Goal: Task Accomplishment & Management: Use online tool/utility

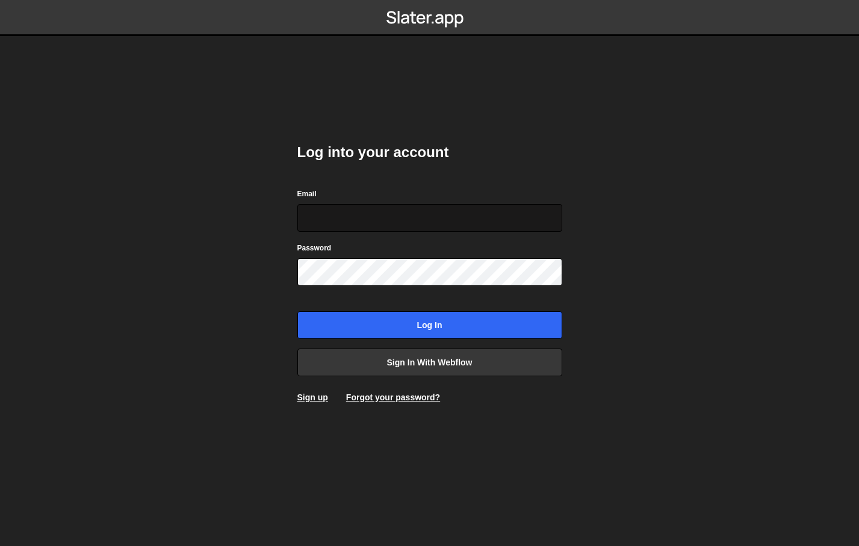
click at [351, 212] on input "Email" at bounding box center [429, 218] width 265 height 28
click at [344, 213] on input "Email" at bounding box center [429, 218] width 265 height 28
type input "kevin@eas"
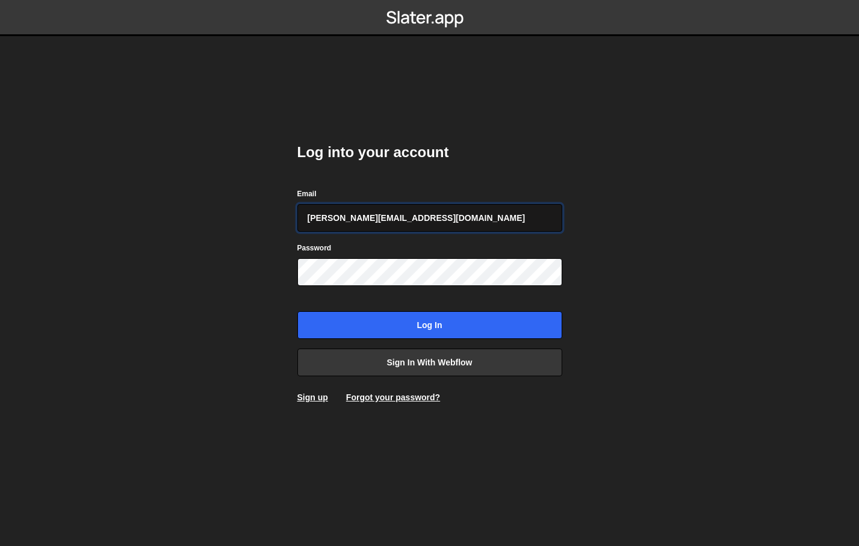
click at [387, 205] on input "kevin@easiserv.com" at bounding box center [429, 218] width 265 height 28
click at [556, 111] on div "Log into your account Email kevin@easiserv.com Password Log in Sign in with Web…" at bounding box center [429, 273] width 301 height 546
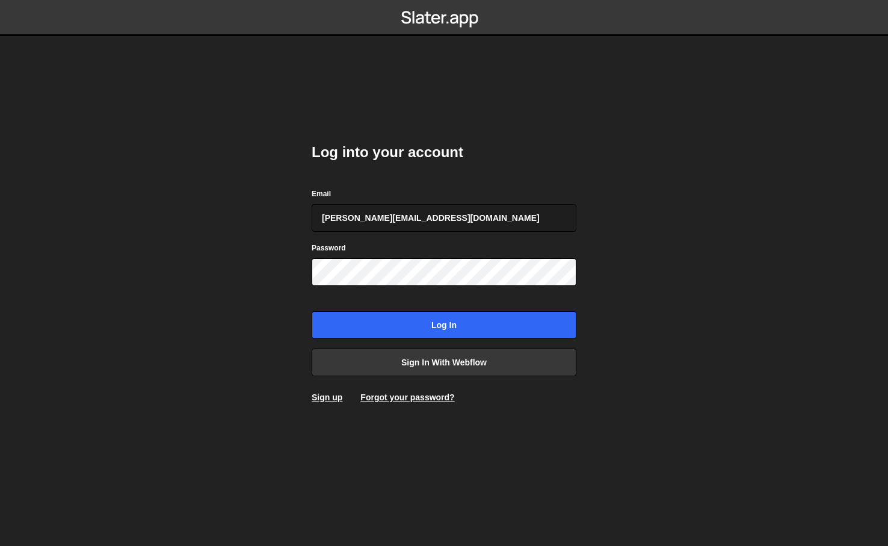
click at [200, 297] on body "Log into your account Email kevin@easiserv.com Password Log in Sign in with Web…" at bounding box center [444, 273] width 888 height 546
click at [208, 310] on body "Log into your account Email kevin@easiserv.com Password Log in Sign in with Web…" at bounding box center [444, 273] width 888 height 546
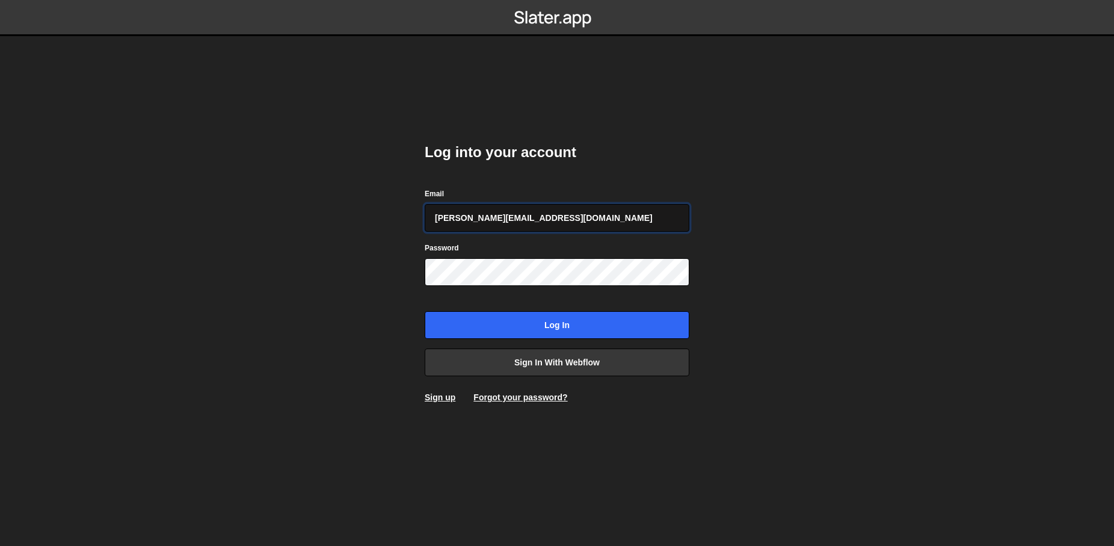
click at [451, 214] on input "kevin@easiserv.com" at bounding box center [557, 218] width 265 height 28
type input "team@easiserv.com"
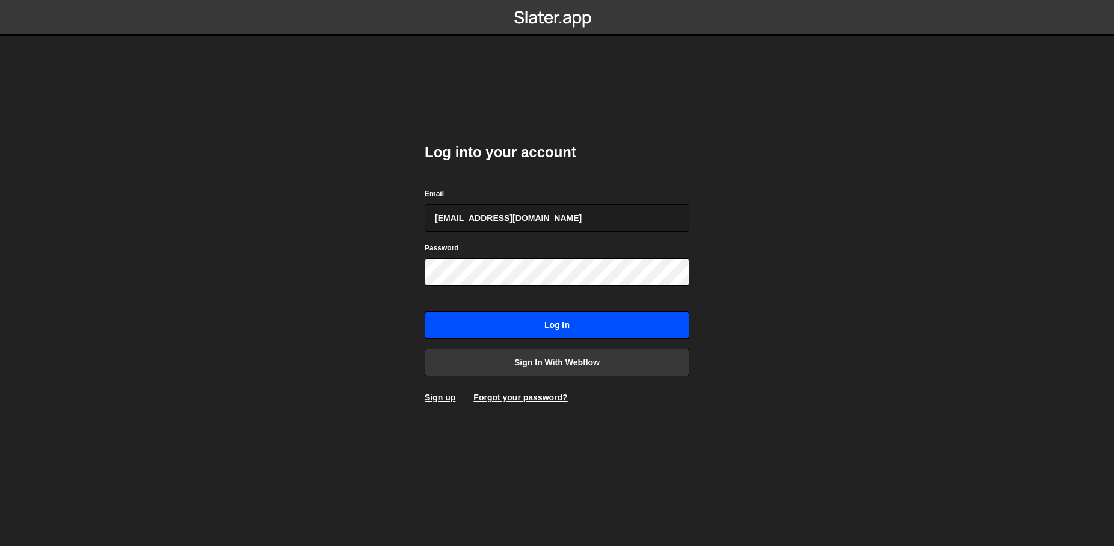
click at [666, 326] on input "Log in" at bounding box center [557, 325] width 265 height 28
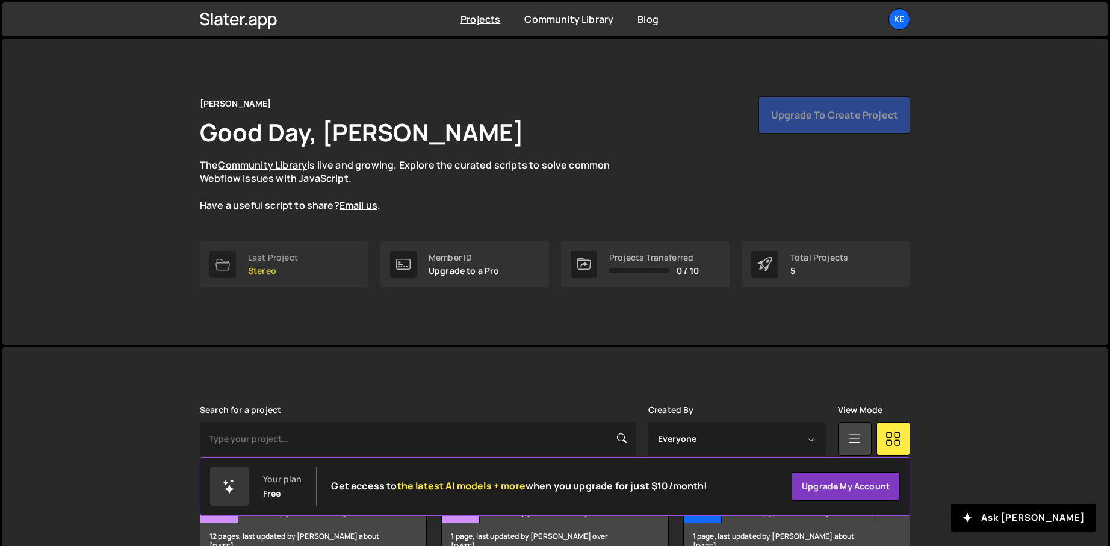
click at [262, 259] on div "Last Project" at bounding box center [273, 258] width 50 height 10
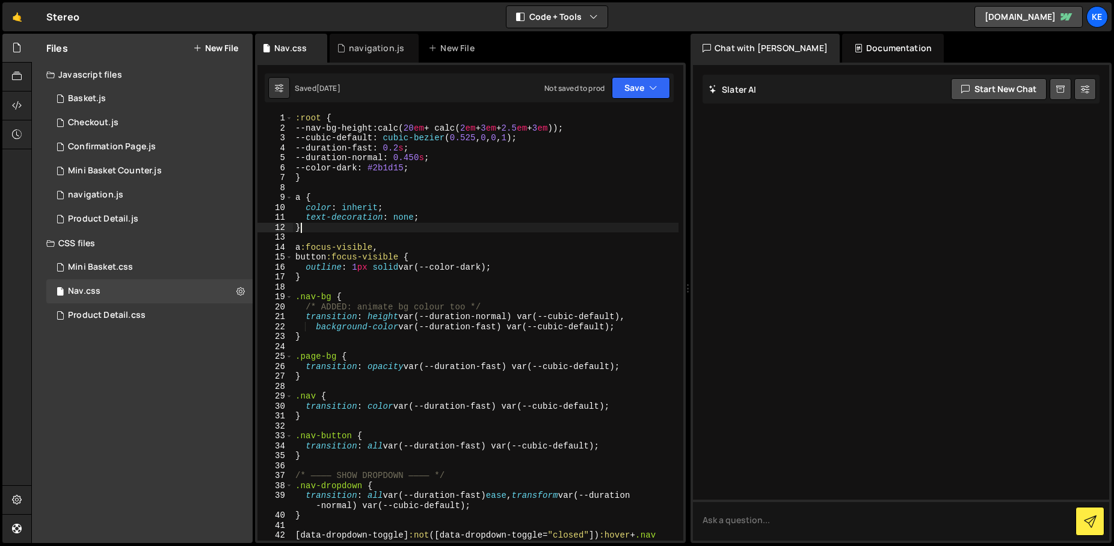
drag, startPoint x: 446, startPoint y: 227, endPoint x: 367, endPoint y: 226, distance: 79.4
click at [446, 227] on div ":root { --nav-bg-height : calc( 20 em + calc( 2 em + 3 em + 2.5 em + 3 em )) ; …" at bounding box center [486, 341] width 386 height 457
click at [17, 137] on icon at bounding box center [17, 134] width 10 height 13
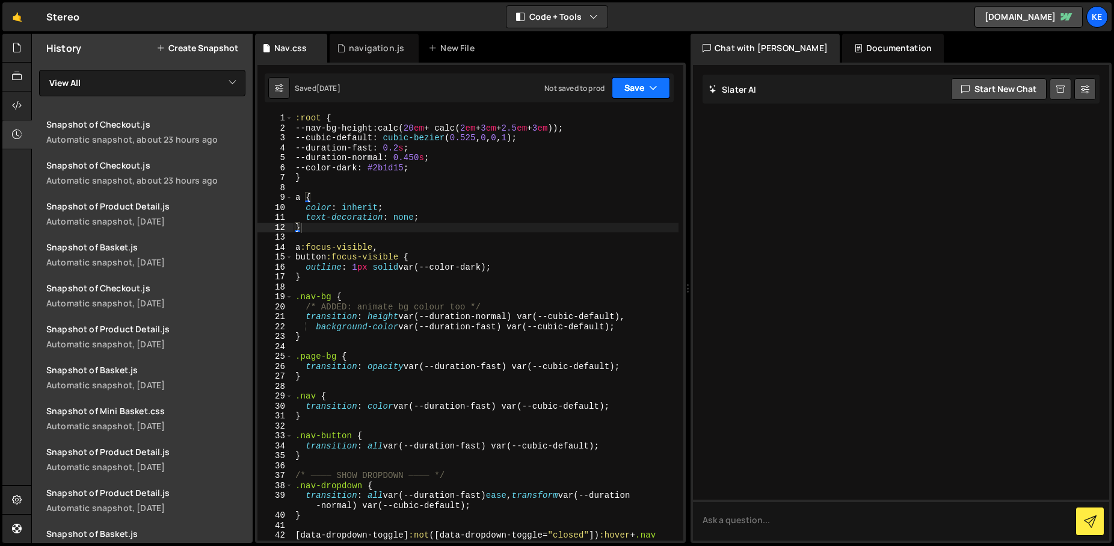
click at [659, 87] on button "Save" at bounding box center [641, 88] width 58 height 22
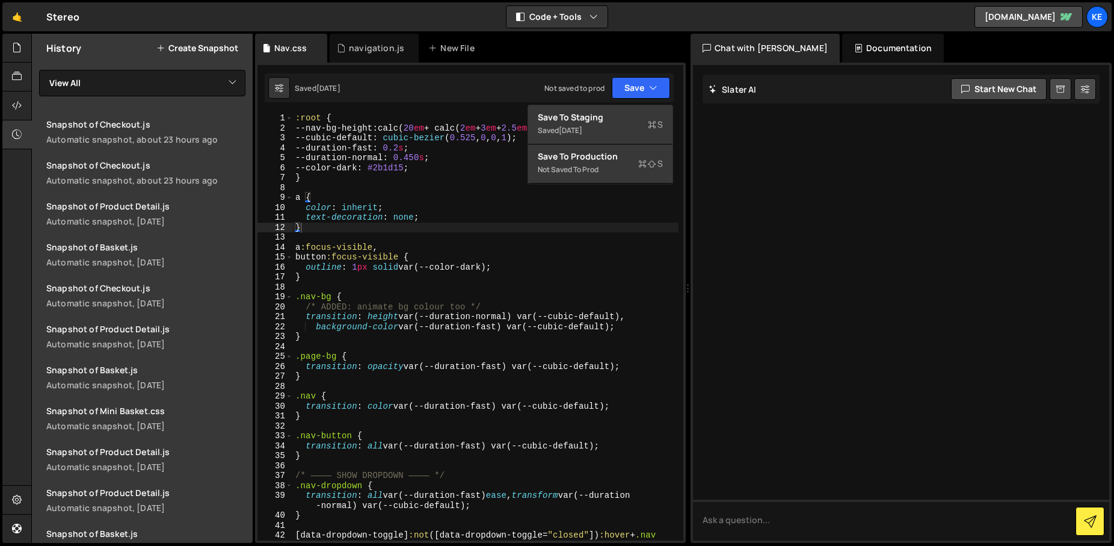
drag, startPoint x: 329, startPoint y: 194, endPoint x: 415, endPoint y: 200, distance: 85.7
click at [348, 195] on div ":root { --nav-bg-height : calc( 20 em + calc( 2 em + 3 em + 2.5 em + 3 em )) ; …" at bounding box center [486, 341] width 386 height 457
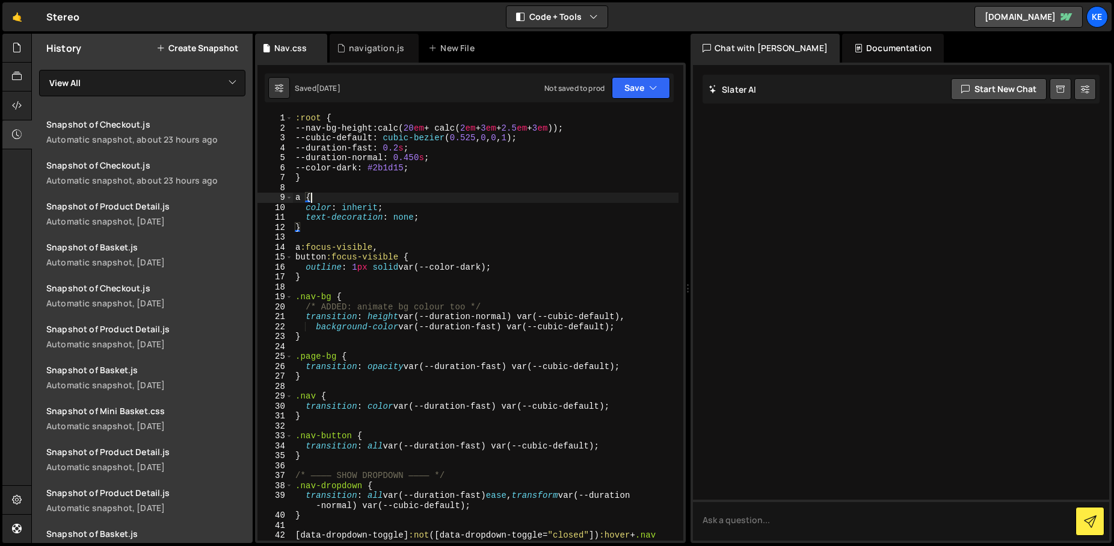
click at [514, 199] on div ":root { --nav-bg-height : calc( 20 em + calc( 2 em + 3 em + 2.5 em + 3 em )) ; …" at bounding box center [486, 341] width 386 height 457
type textarea "}"
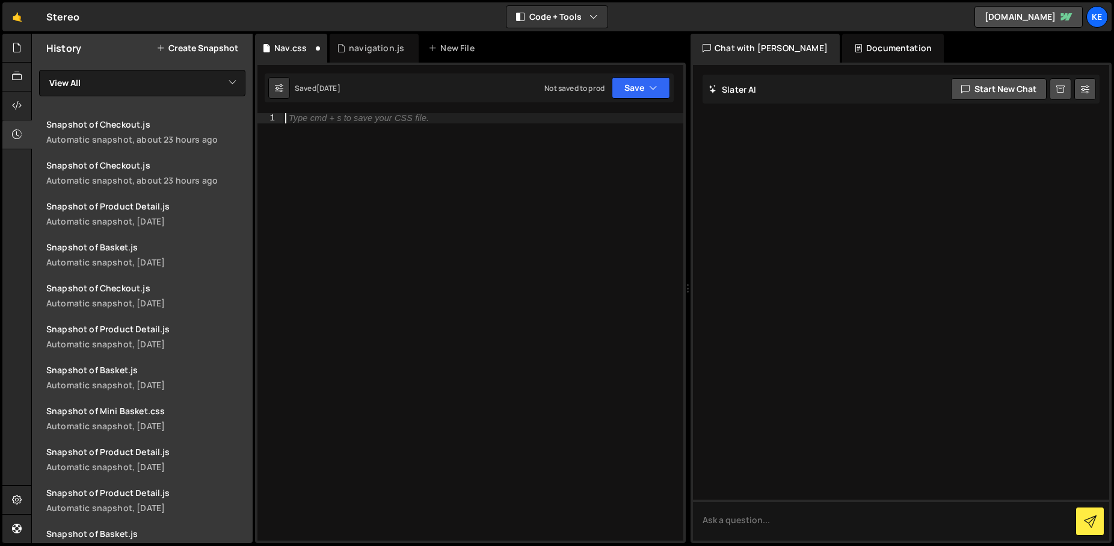
paste textarea "</style>"
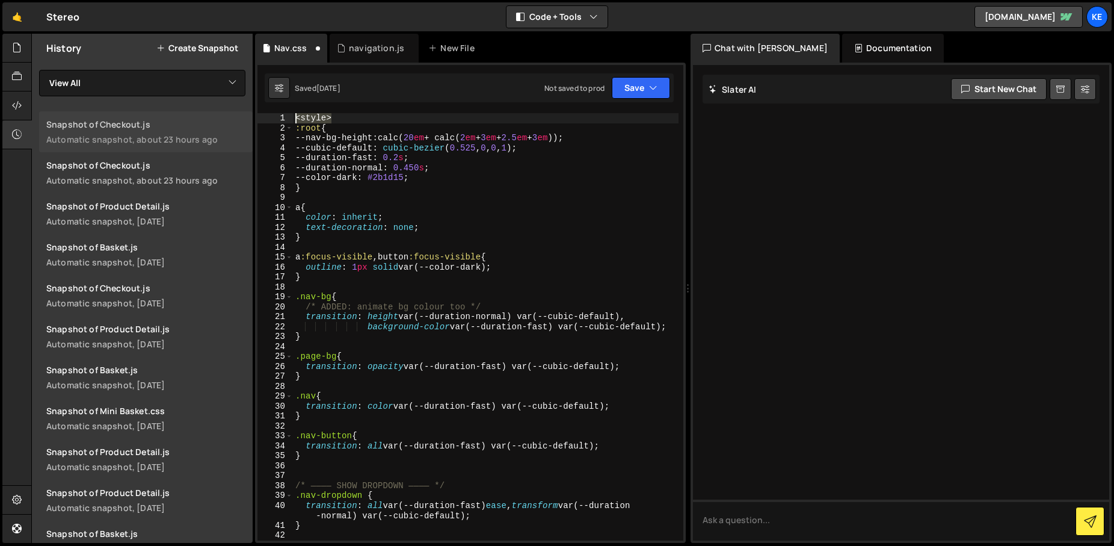
drag, startPoint x: 349, startPoint y: 117, endPoint x: 239, endPoint y: 113, distance: 110.2
click at [239, 113] on div "Files New File Javascript files 1 Basket.js 0 1 Checkout.js 0 1 Confirmation Pa…" at bounding box center [572, 289] width 1083 height 510
type textarea "<style>"
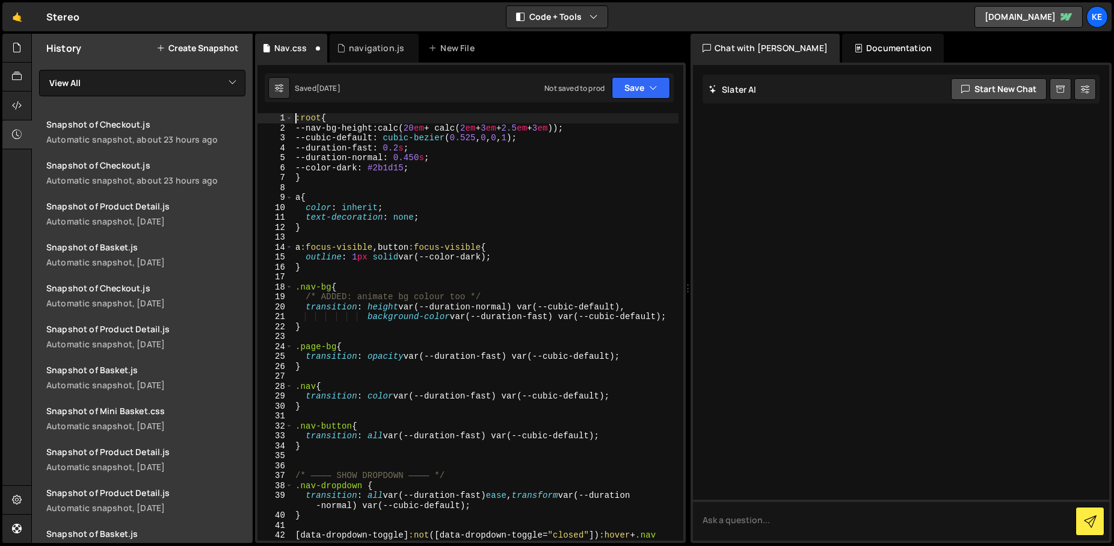
type textarea "</style>"
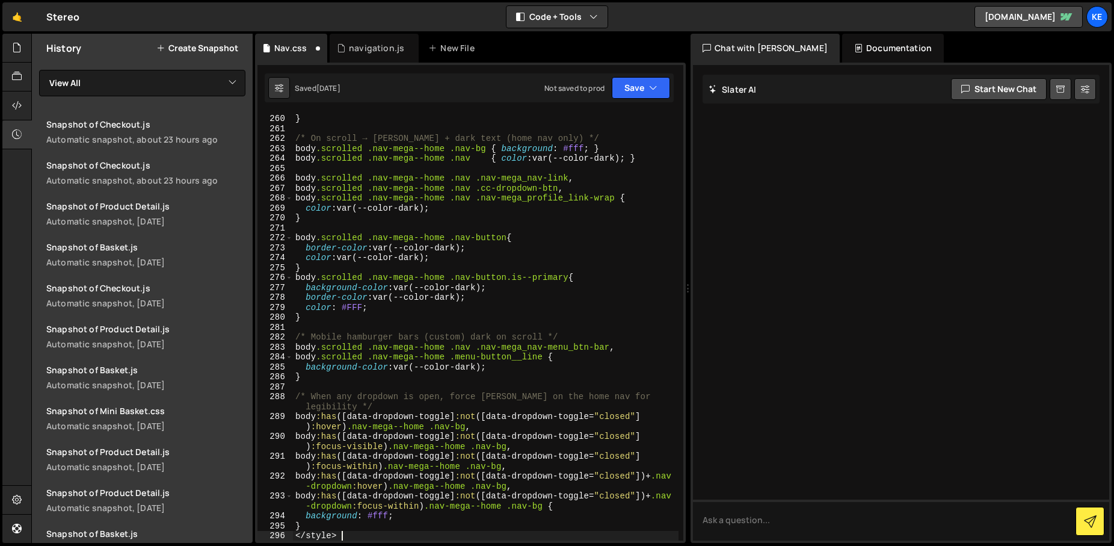
scroll to position [2839, 0]
click at [357, 535] on div "transition : background-color var(--duration-fast) var(--cubic-default) ; } /* …" at bounding box center [486, 326] width 386 height 447
click at [641, 86] on button "Save" at bounding box center [641, 88] width 58 height 22
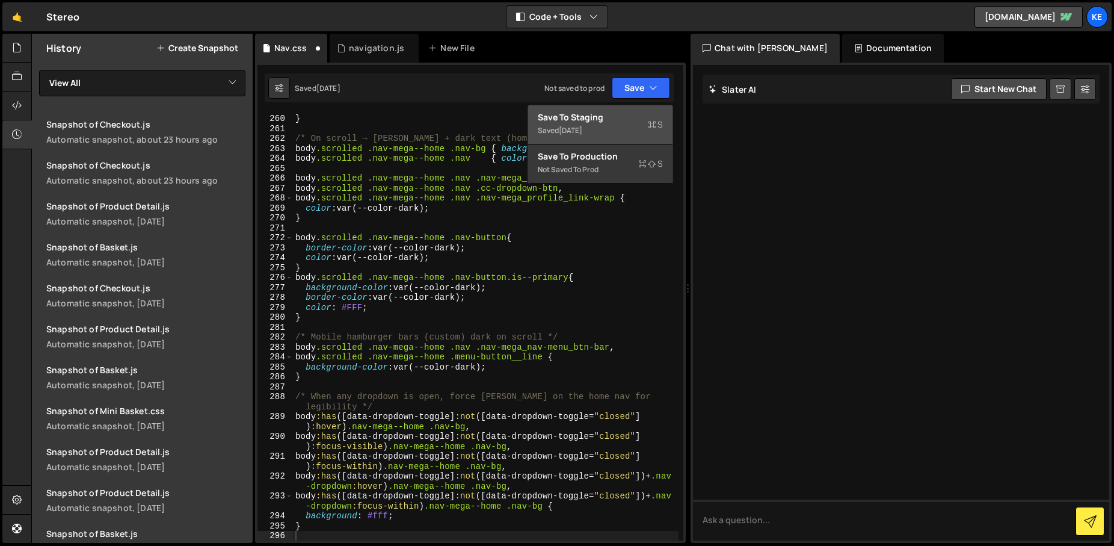
click at [616, 116] on div "Save to Staging S" at bounding box center [600, 117] width 125 height 12
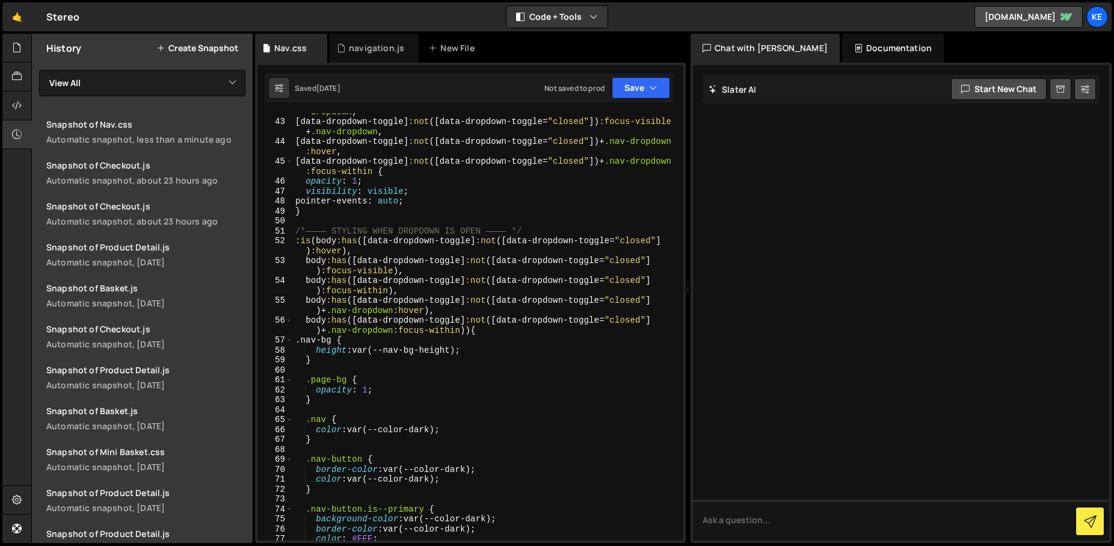
scroll to position [0, 0]
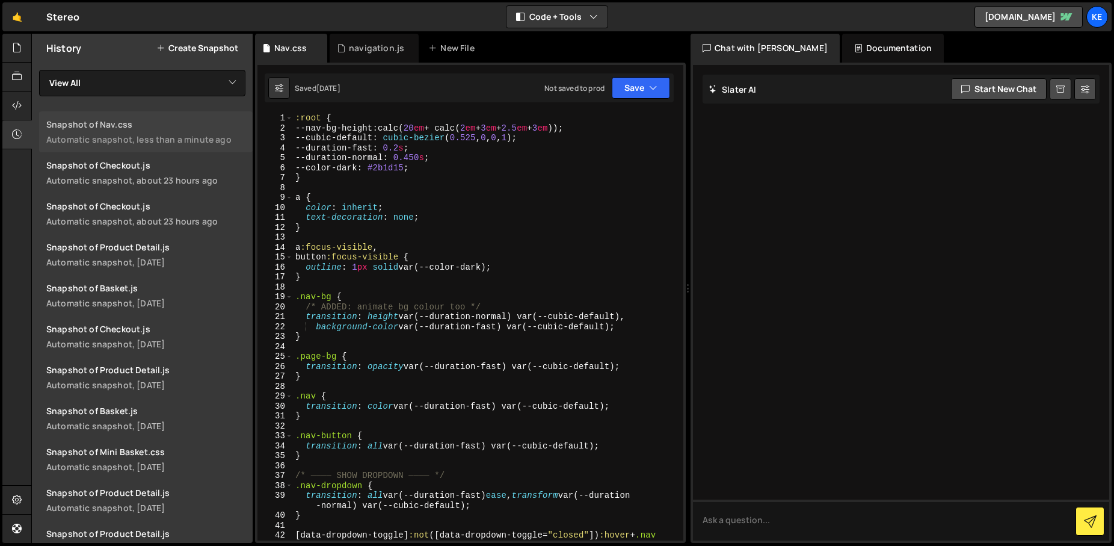
click at [107, 126] on div "Snapshot of Nav.css" at bounding box center [145, 124] width 199 height 11
type textarea "--color-dark: #2b1d15;"
click at [484, 170] on div ":root { --nav-bg-height : calc( 20 em + calc( 2 em + 3 em + 2.5 em + 3 em )) ; …" at bounding box center [486, 341] width 386 height 457
click at [369, 45] on div "navigation.js" at bounding box center [376, 48] width 55 height 12
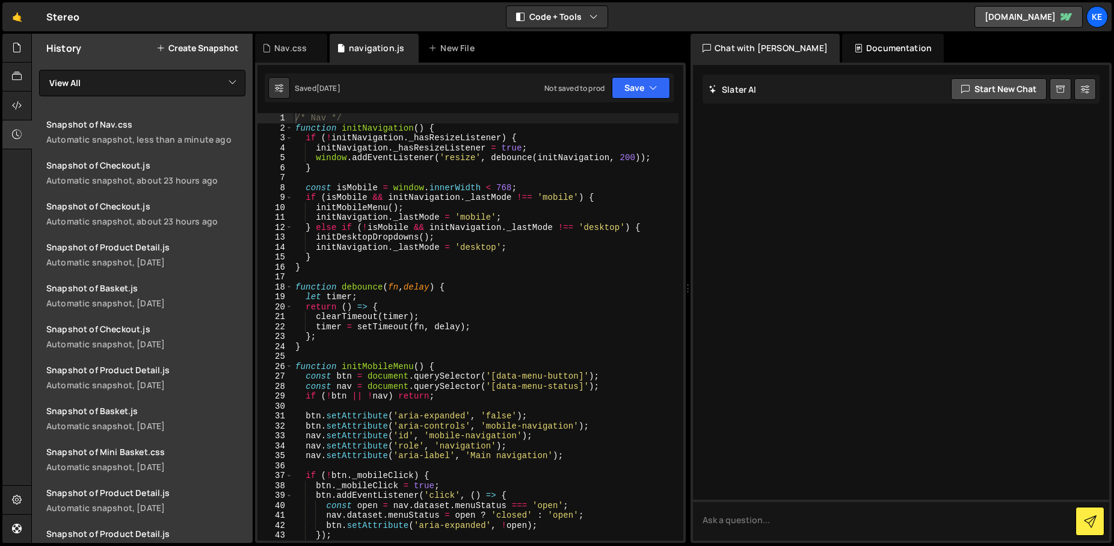
click at [394, 219] on div "/* Nav */ function initNavigation ( ) { if ( ! initNavigation . _hasResizeListe…" at bounding box center [486, 336] width 386 height 447
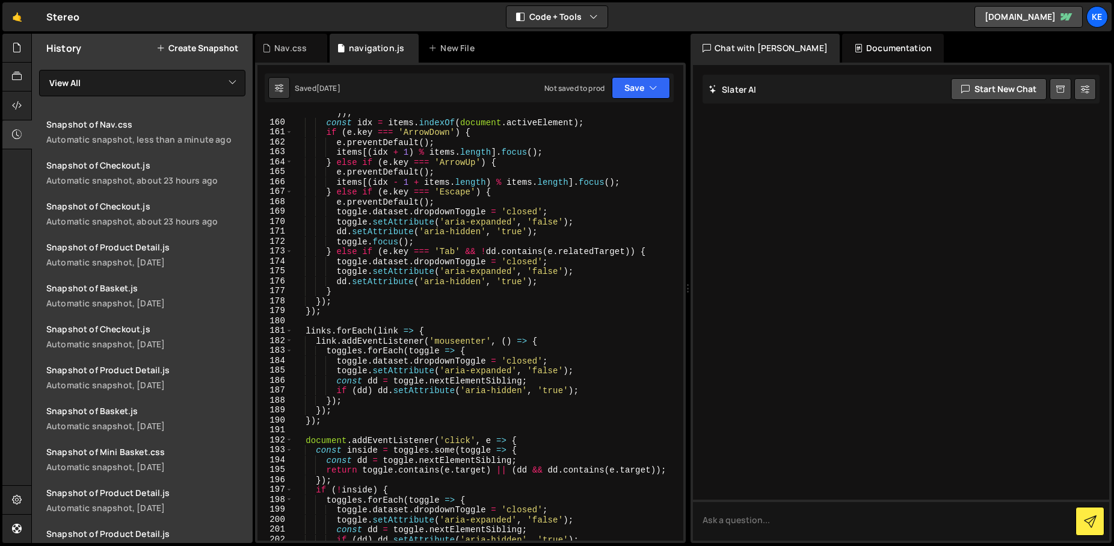
scroll to position [2081, 0]
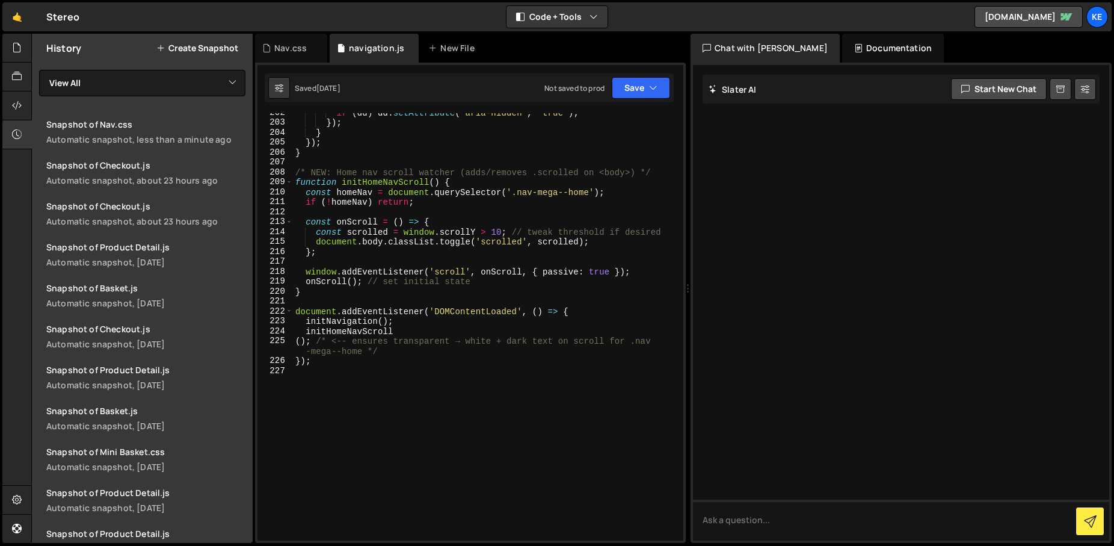
click at [503, 342] on div "if ( dd ) dd . setAttribute ( 'aria-hidden' , 'true' ) ; }) ; } }) ; } /* NEW: …" at bounding box center [486, 331] width 386 height 447
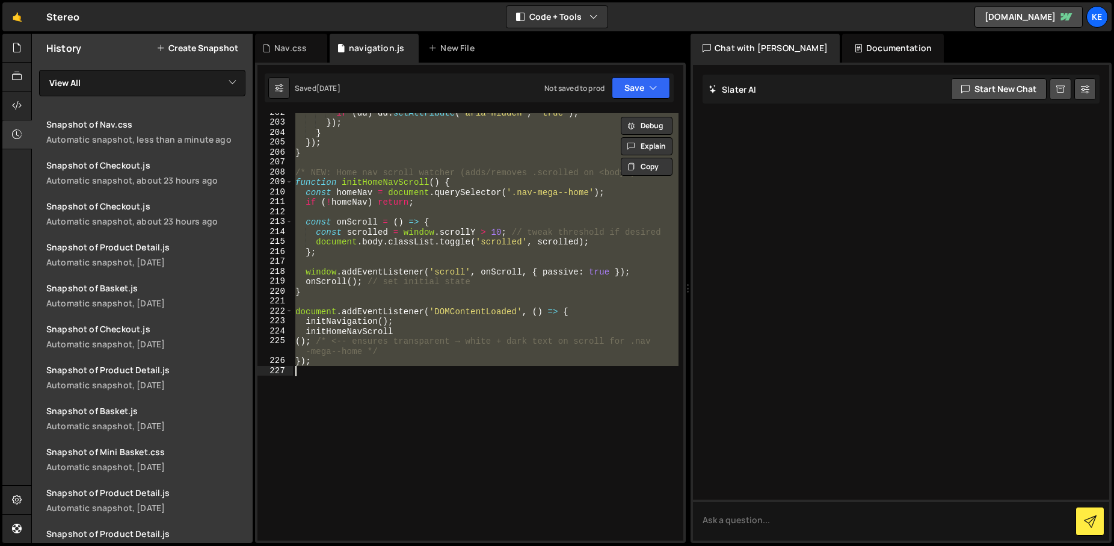
paste textarea
type textarea "});"
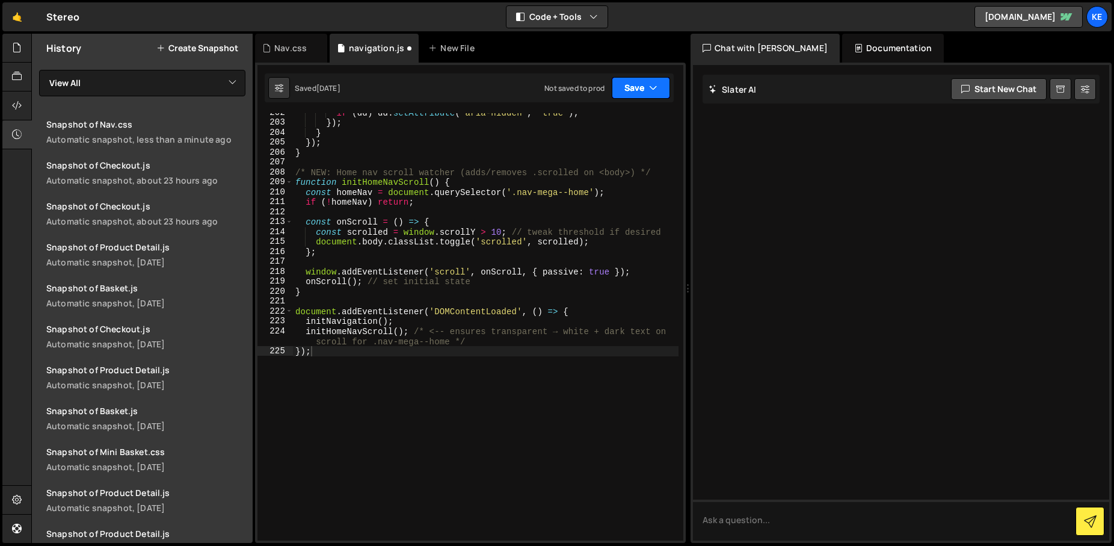
click at [634, 85] on button "Save" at bounding box center [641, 88] width 58 height 22
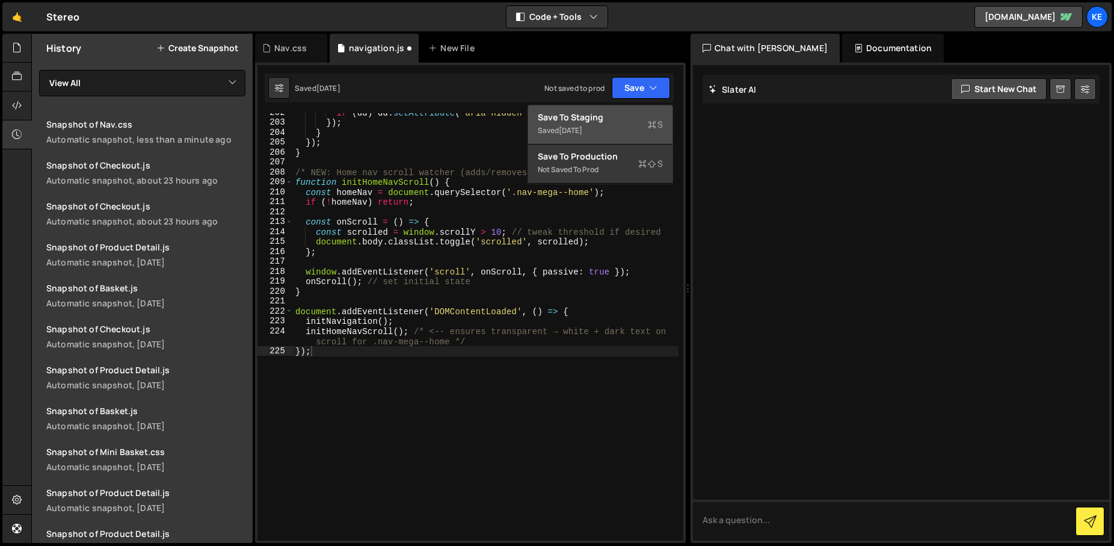
click at [614, 119] on div "Save to Staging S" at bounding box center [600, 117] width 125 height 12
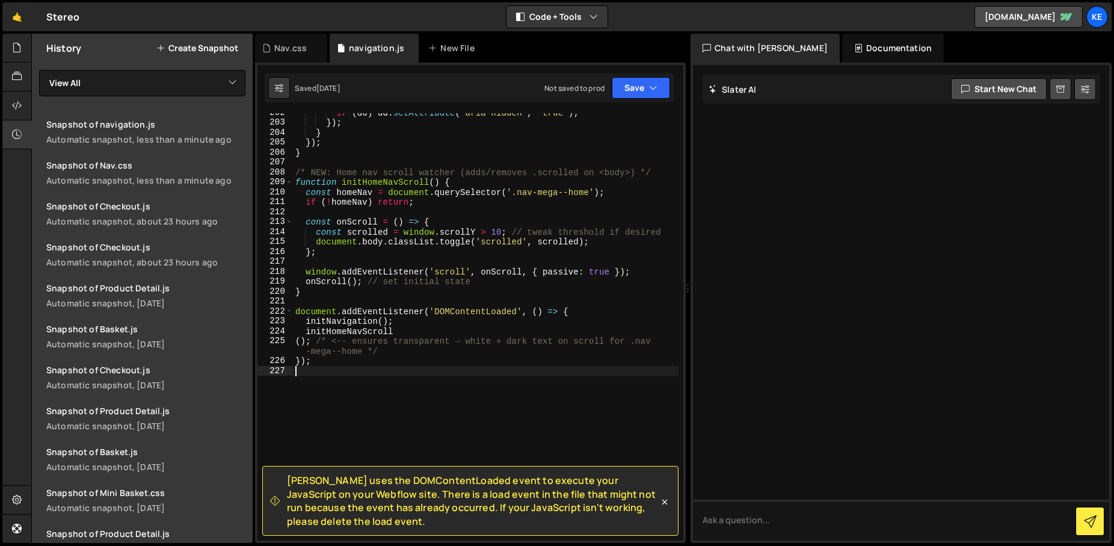
click at [412, 384] on div "if ( dd ) dd . setAttribute ( 'aria-hidden' , 'true' ) ; }) ; } }) ; } /* NEW: …" at bounding box center [486, 331] width 386 height 447
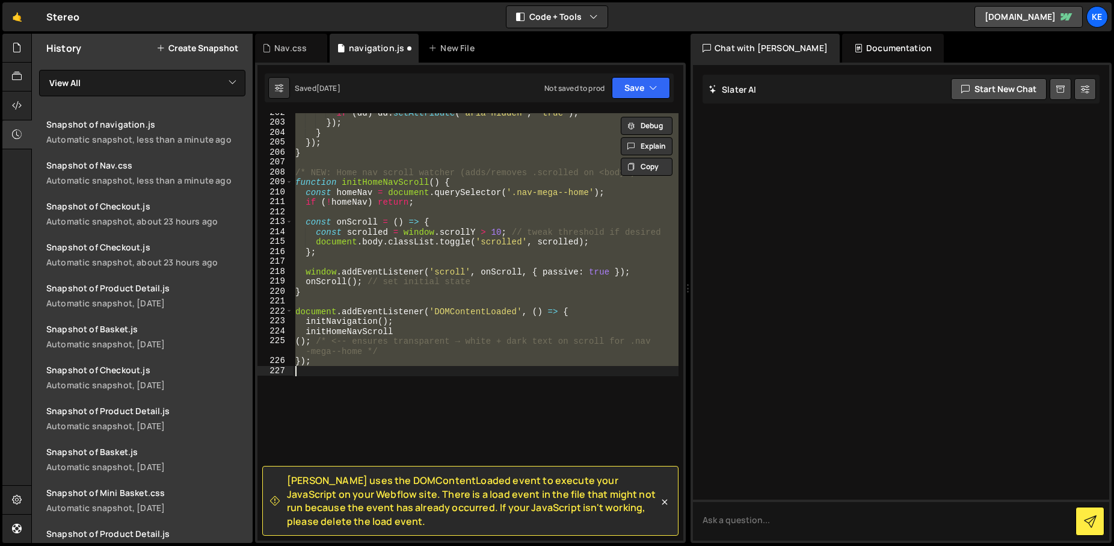
click at [410, 283] on div "if ( dd ) dd . setAttribute ( 'aria-hidden' , 'true' ) ; }) ; } }) ; } /* NEW: …" at bounding box center [486, 326] width 386 height 427
type textarea "onScroll(); // set initial state"
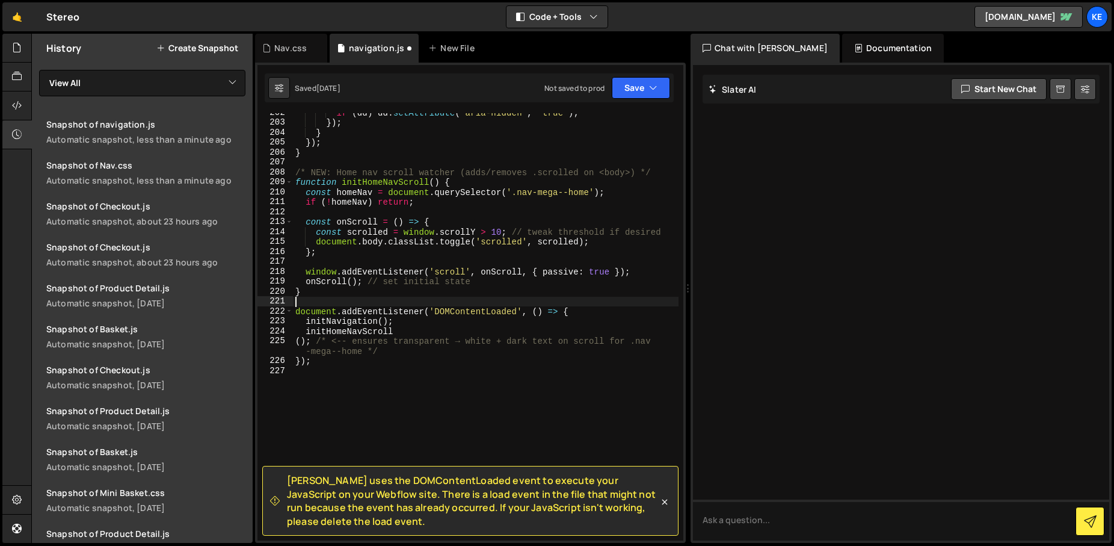
click at [397, 301] on div "if ( dd ) dd . setAttribute ( 'aria-hidden' , 'true' ) ; }) ; } }) ; } /* NEW: …" at bounding box center [486, 331] width 386 height 447
type textarea "});"
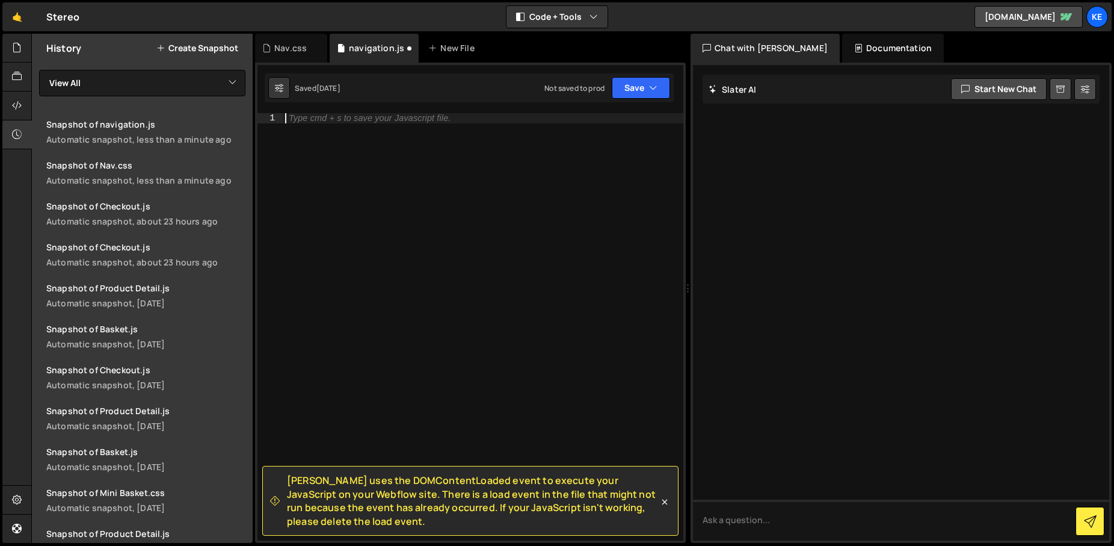
click at [439, 227] on div "Type cmd + s to save your Javascript file." at bounding box center [483, 336] width 401 height 447
click at [287, 49] on div "Nav.css" at bounding box center [290, 48] width 32 height 12
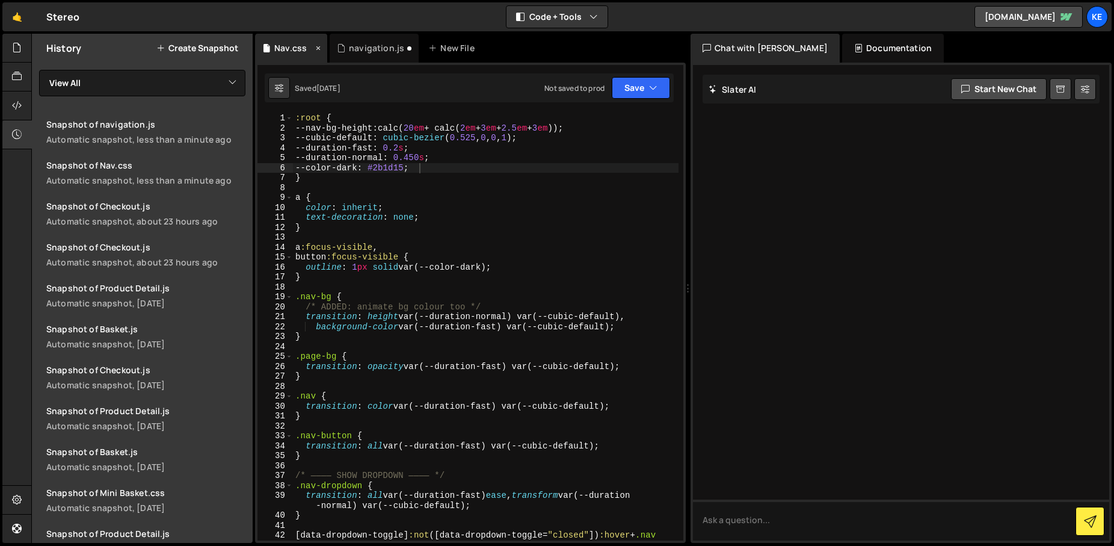
click at [317, 46] on icon at bounding box center [318, 48] width 8 height 12
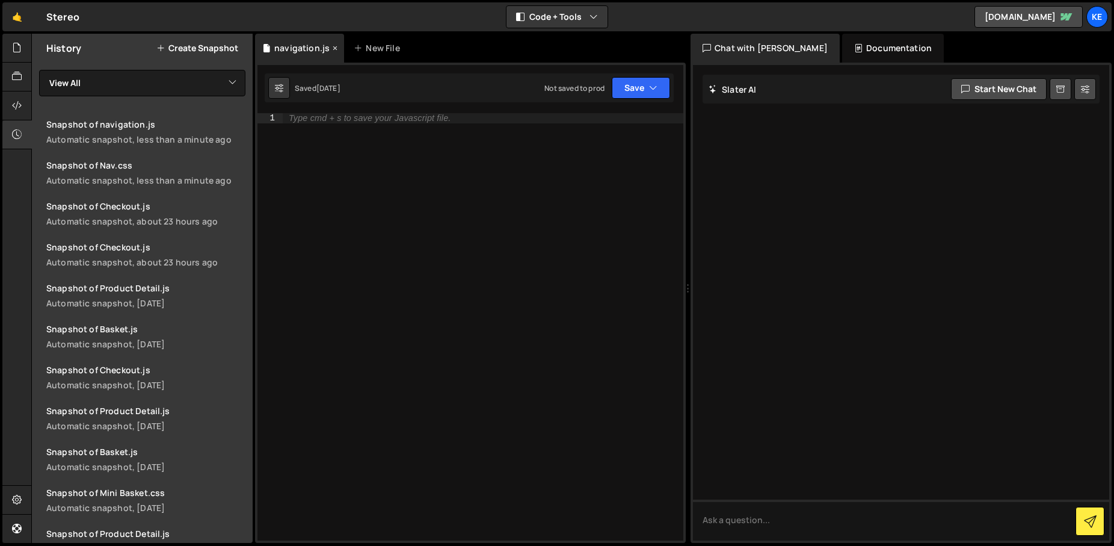
click at [334, 46] on icon at bounding box center [335, 48] width 8 height 12
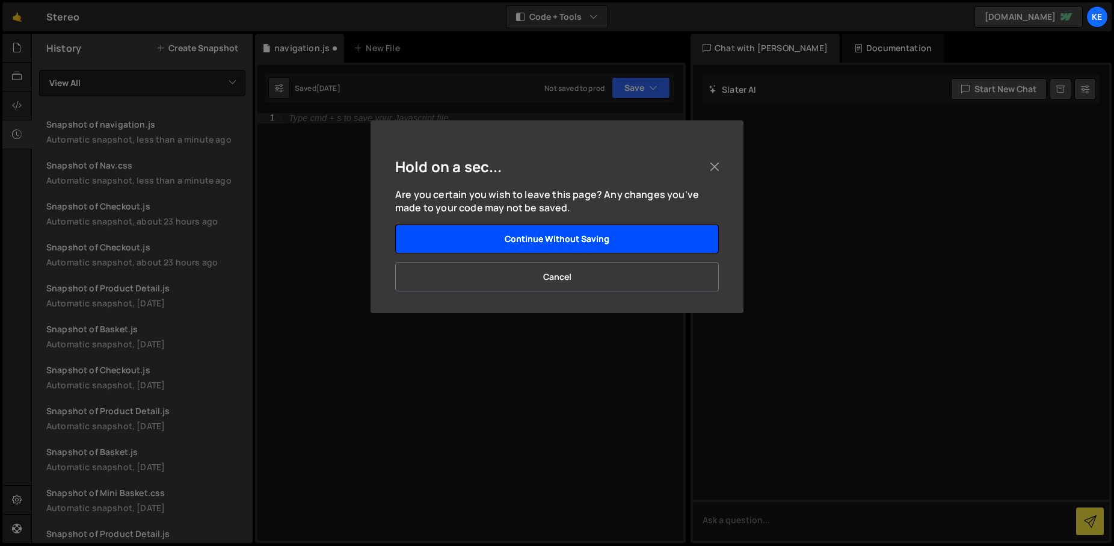
click at [536, 249] on button "Continue without saving" at bounding box center [557, 238] width 324 height 29
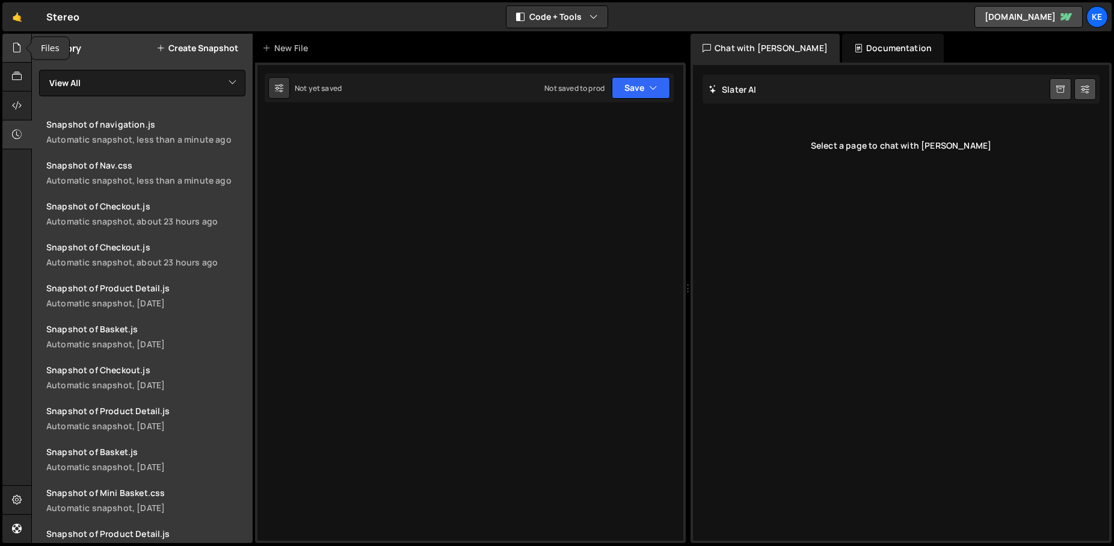
click at [15, 49] on icon at bounding box center [17, 47] width 10 height 13
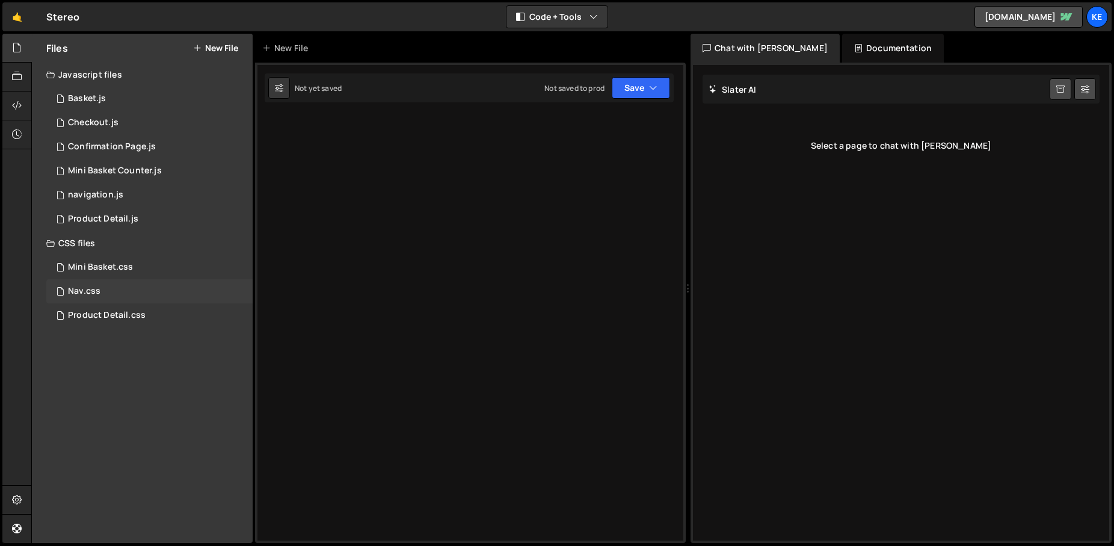
click at [121, 295] on div "Nav.css 0" at bounding box center [149, 291] width 206 height 24
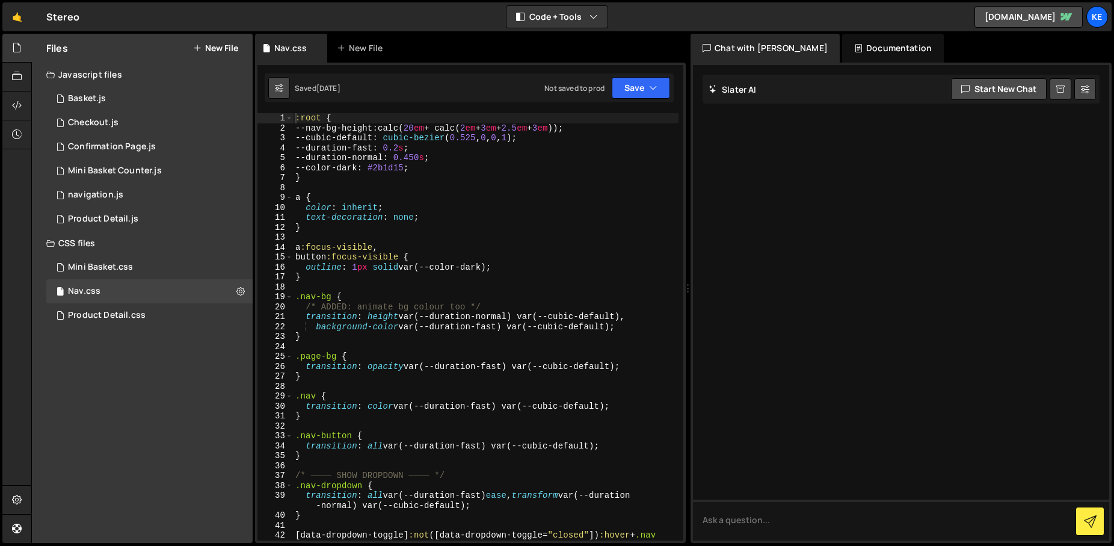
click at [277, 88] on icon at bounding box center [279, 88] width 8 height 12
select select "editor"
select select "ace/theme/monokai"
type input "14"
checkbox input "true"
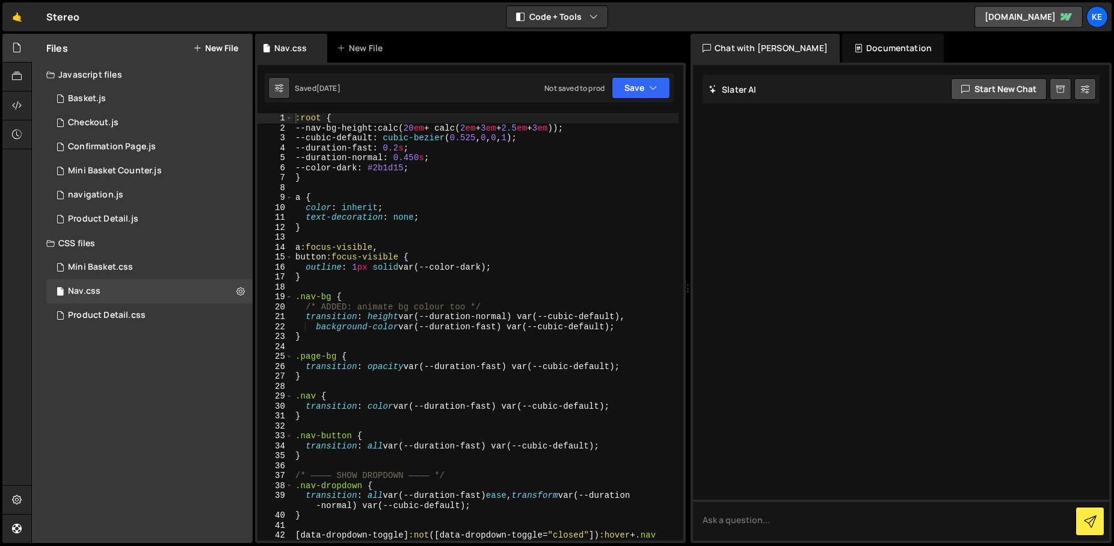
checkbox input "true"
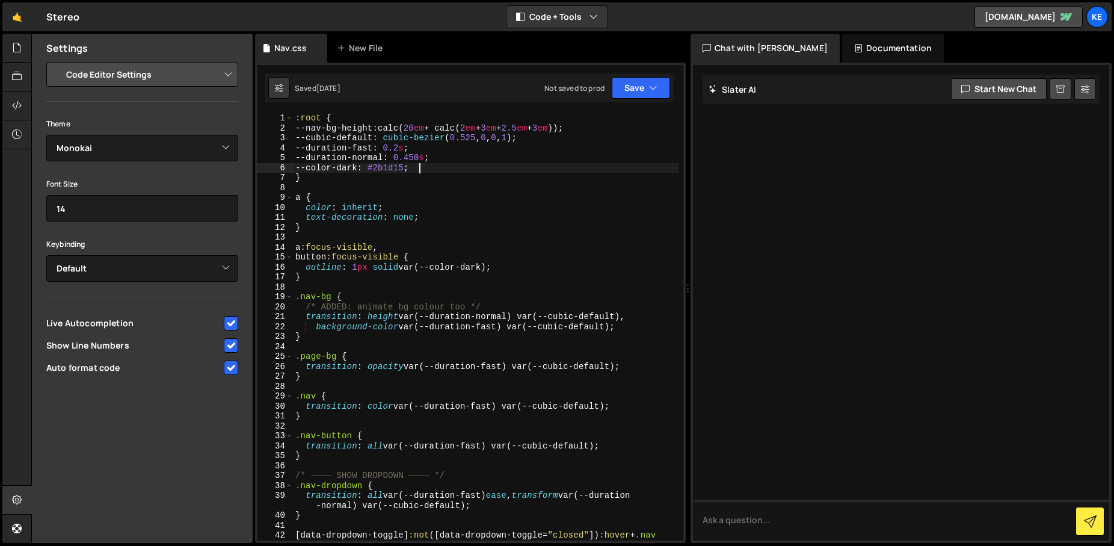
click at [446, 172] on div ":root { --nav-bg-height : calc( 20 em + calc( 2 em + 3 em + 2.5 em + 3 em )) ; …" at bounding box center [486, 341] width 386 height 457
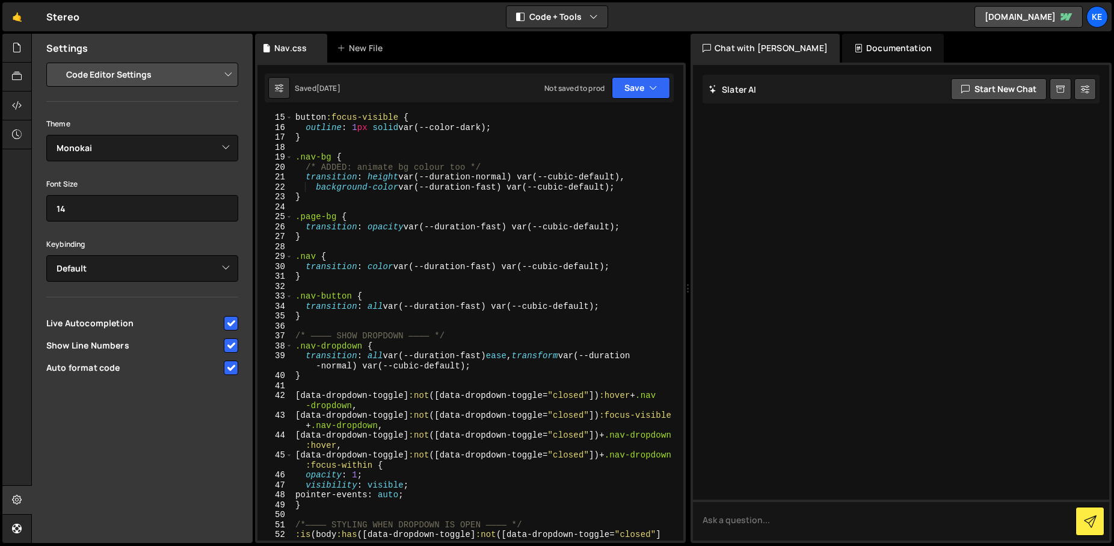
scroll to position [0, 0]
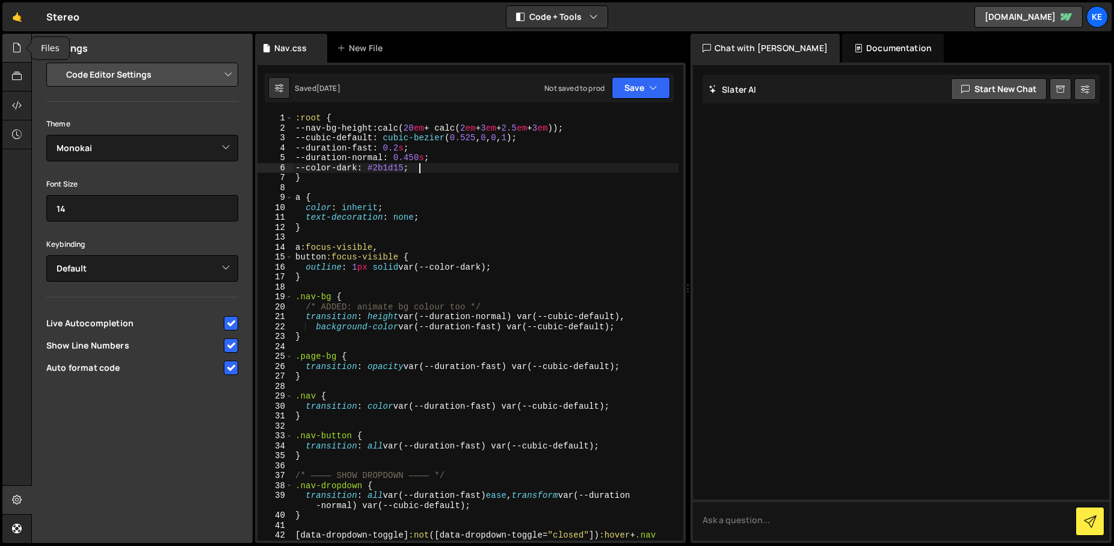
click at [10, 50] on div at bounding box center [16, 48] width 29 height 29
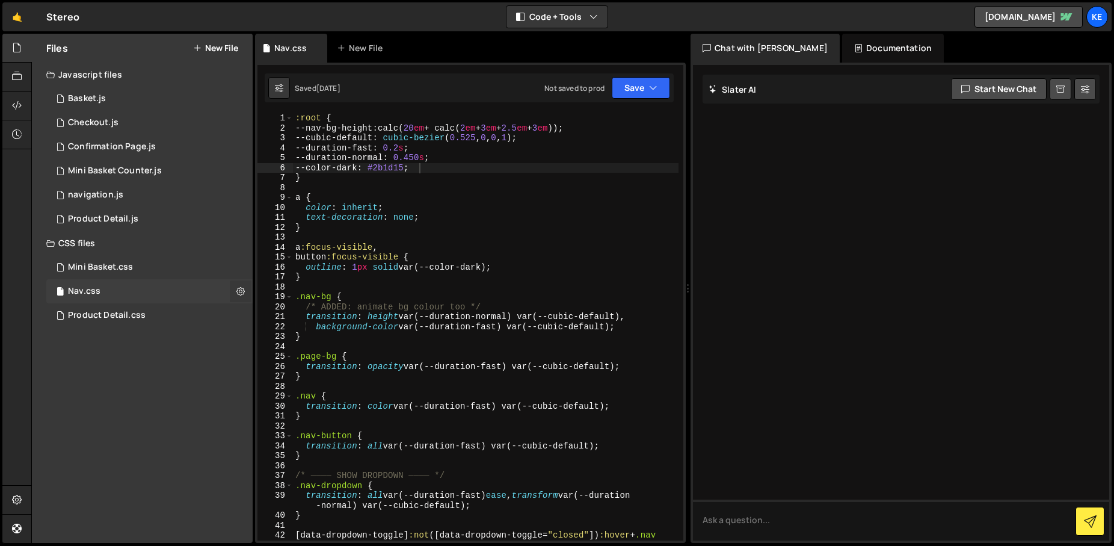
click at [239, 293] on icon at bounding box center [240, 290] width 8 height 11
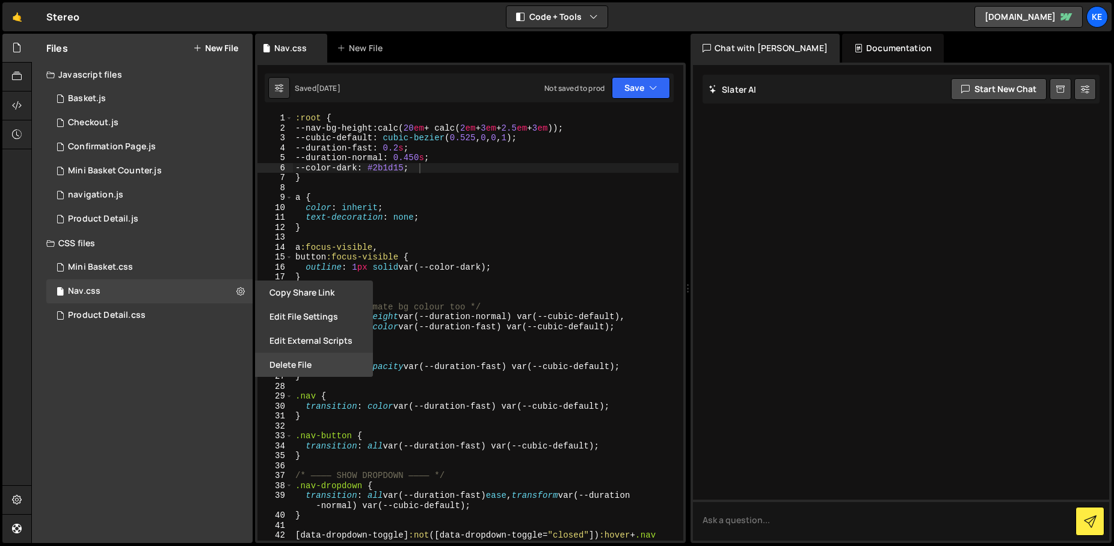
click at [320, 373] on button "Delete File" at bounding box center [314, 365] width 118 height 24
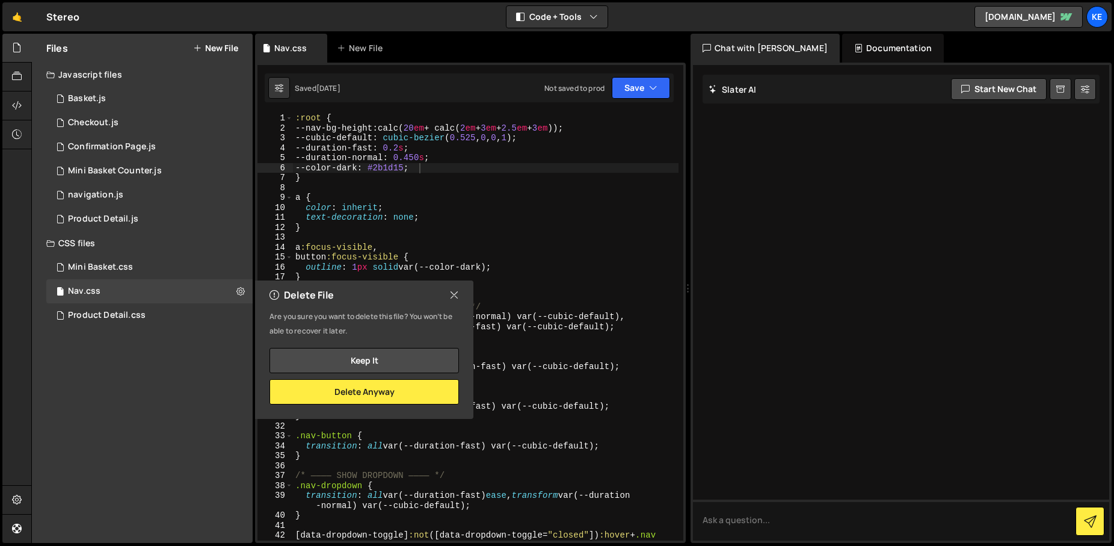
click at [454, 297] on icon at bounding box center [454, 294] width 10 height 13
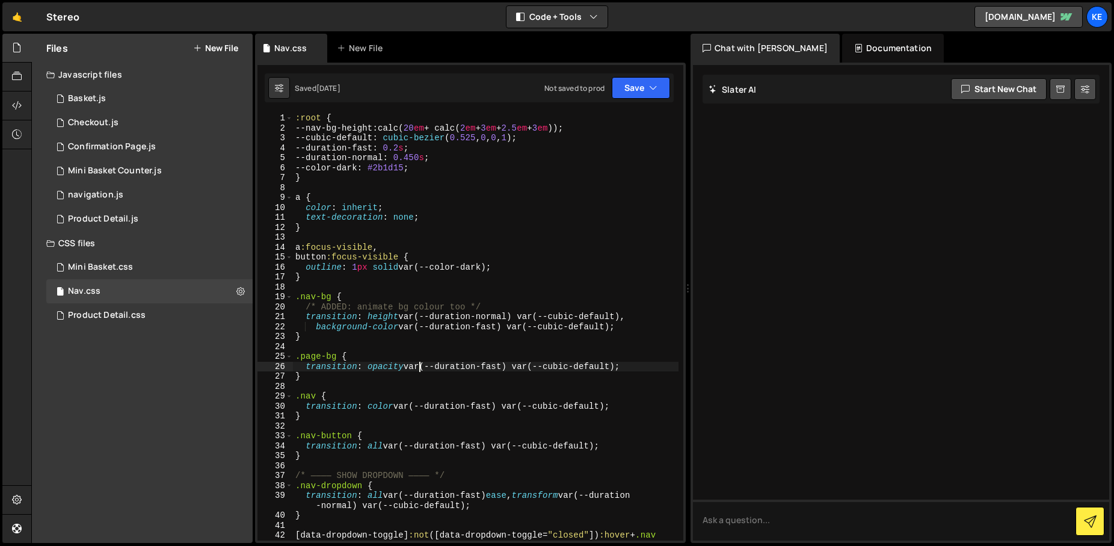
click at [420, 370] on div ":root { --nav-bg-height : calc( 20 em + calc( 2 em + 3 em + 2.5 em + 3 em )) ; …" at bounding box center [486, 341] width 386 height 457
type textarea "}"
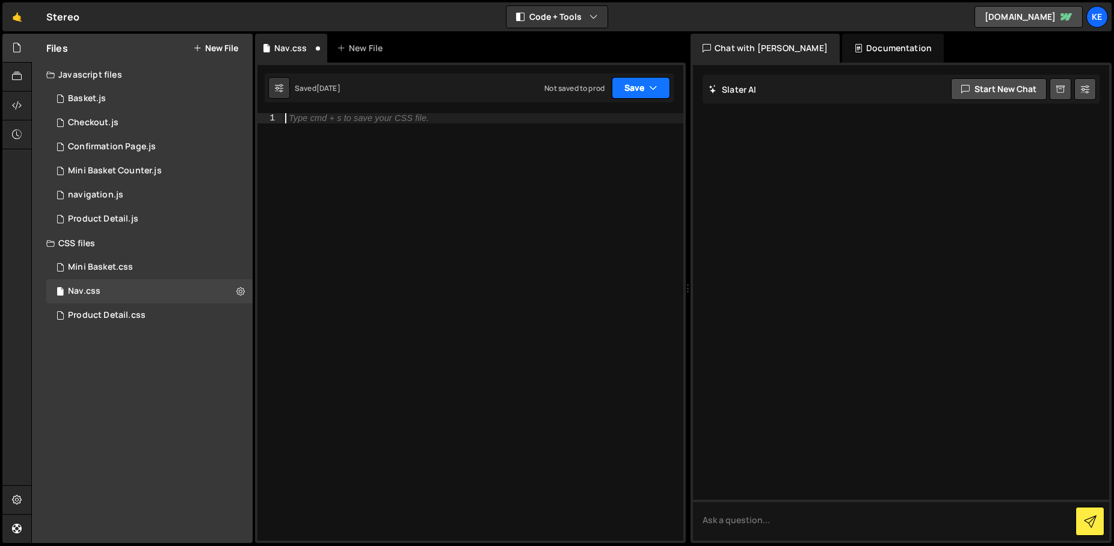
click at [642, 87] on button "Save" at bounding box center [641, 88] width 58 height 22
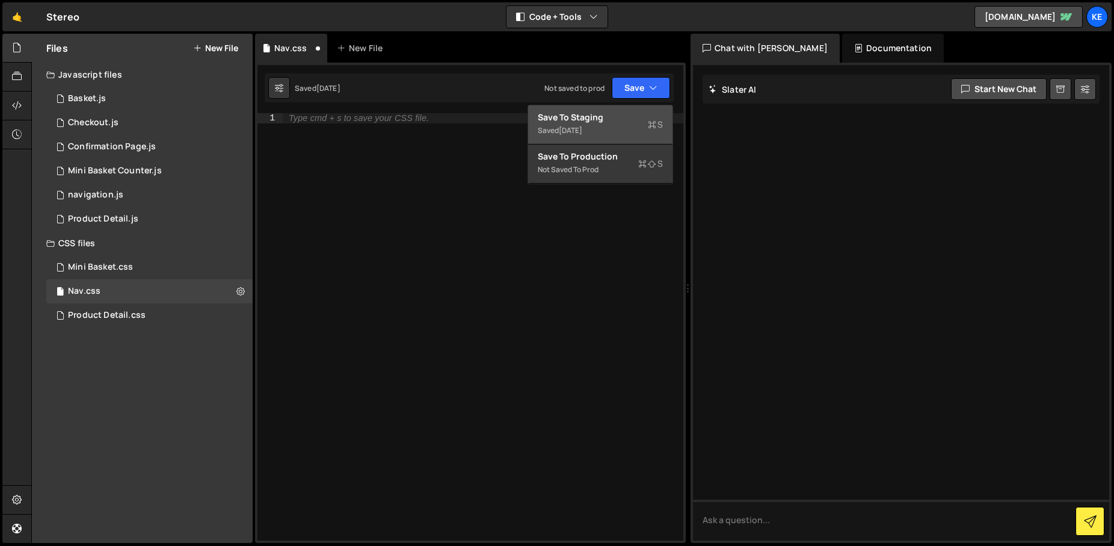
click at [608, 117] on div "Save to Staging S" at bounding box center [600, 117] width 125 height 12
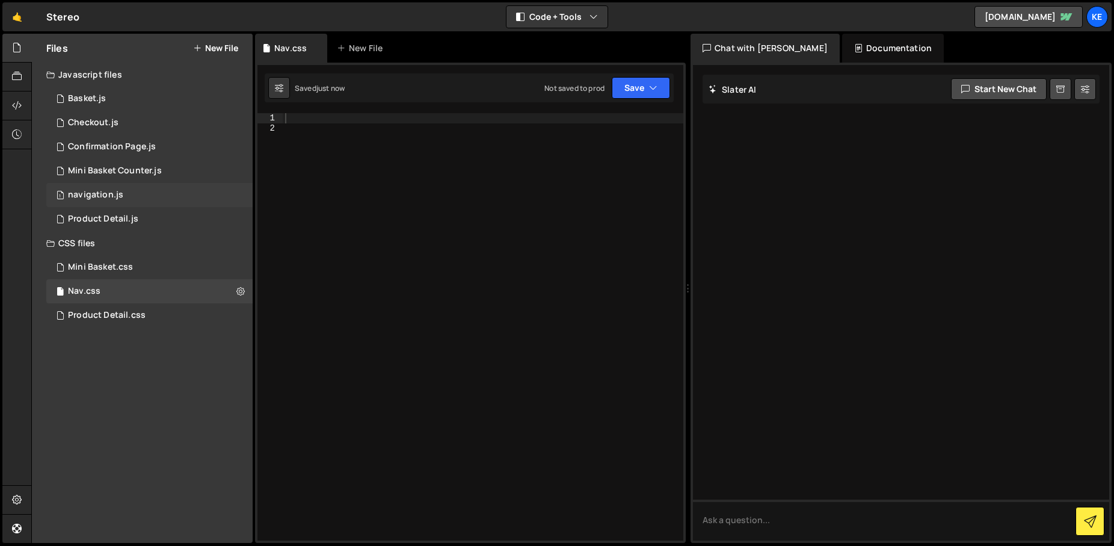
click at [113, 188] on div "1 navigation.js 0" at bounding box center [149, 195] width 206 height 24
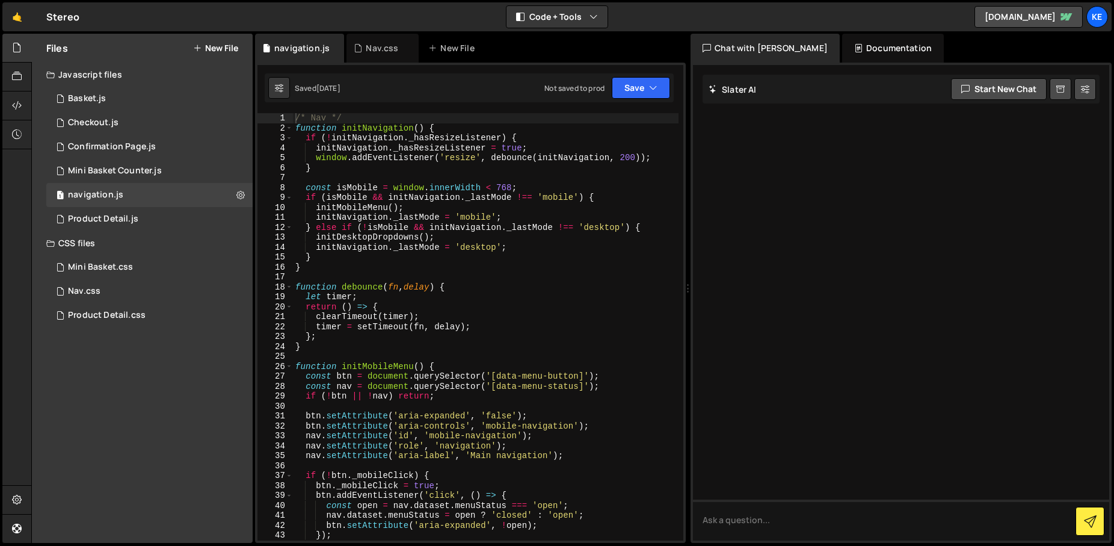
click at [422, 210] on div "/* Nav */ function initNavigation ( ) { if ( ! initNavigation . _hasResizeListe…" at bounding box center [486, 336] width 386 height 447
type textarea "});"
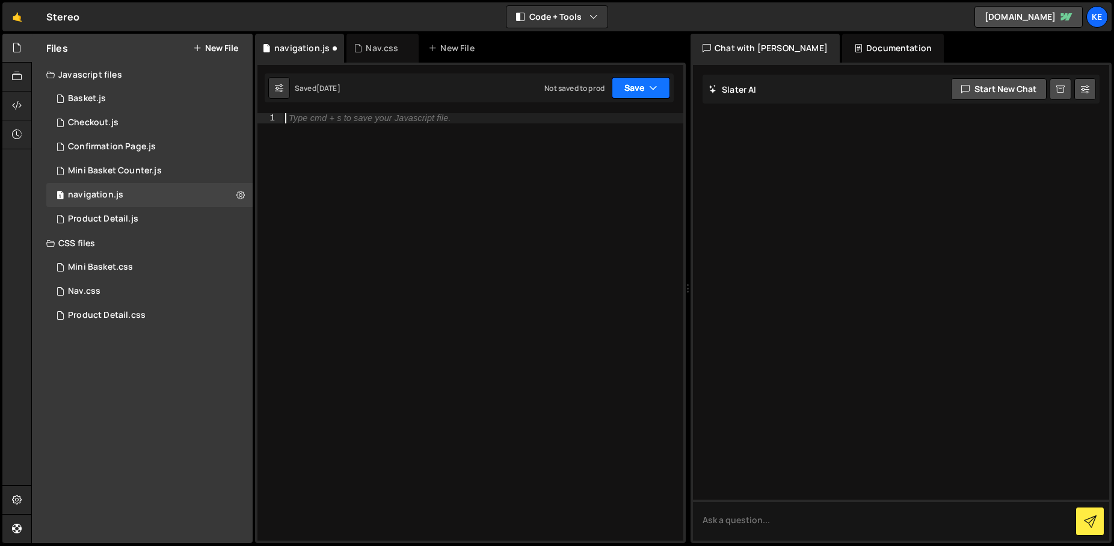
click at [647, 84] on button "Save" at bounding box center [641, 88] width 58 height 22
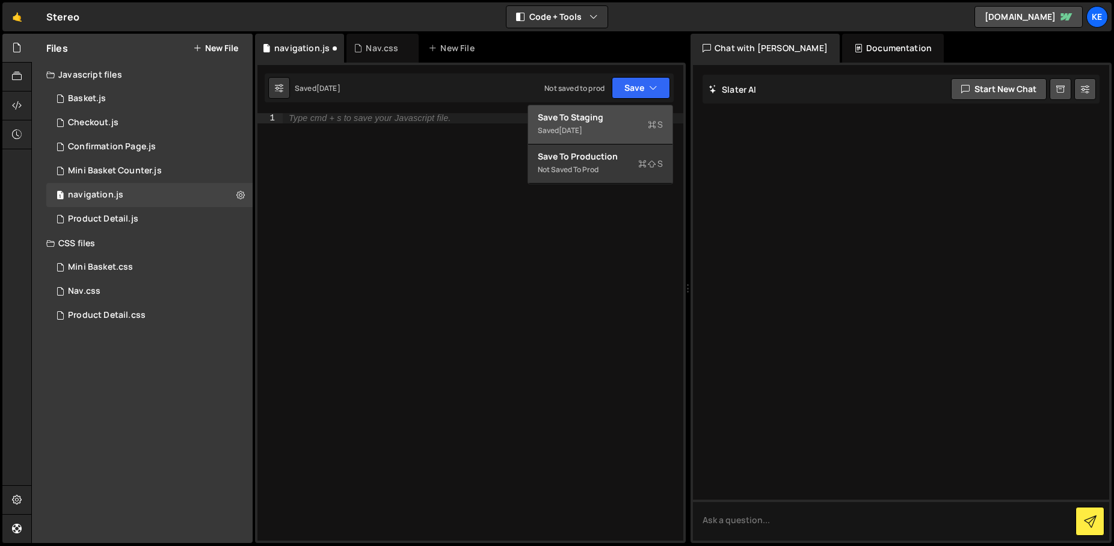
click at [619, 119] on div "Save to Staging S" at bounding box center [600, 117] width 125 height 12
